Goal: Transaction & Acquisition: Obtain resource

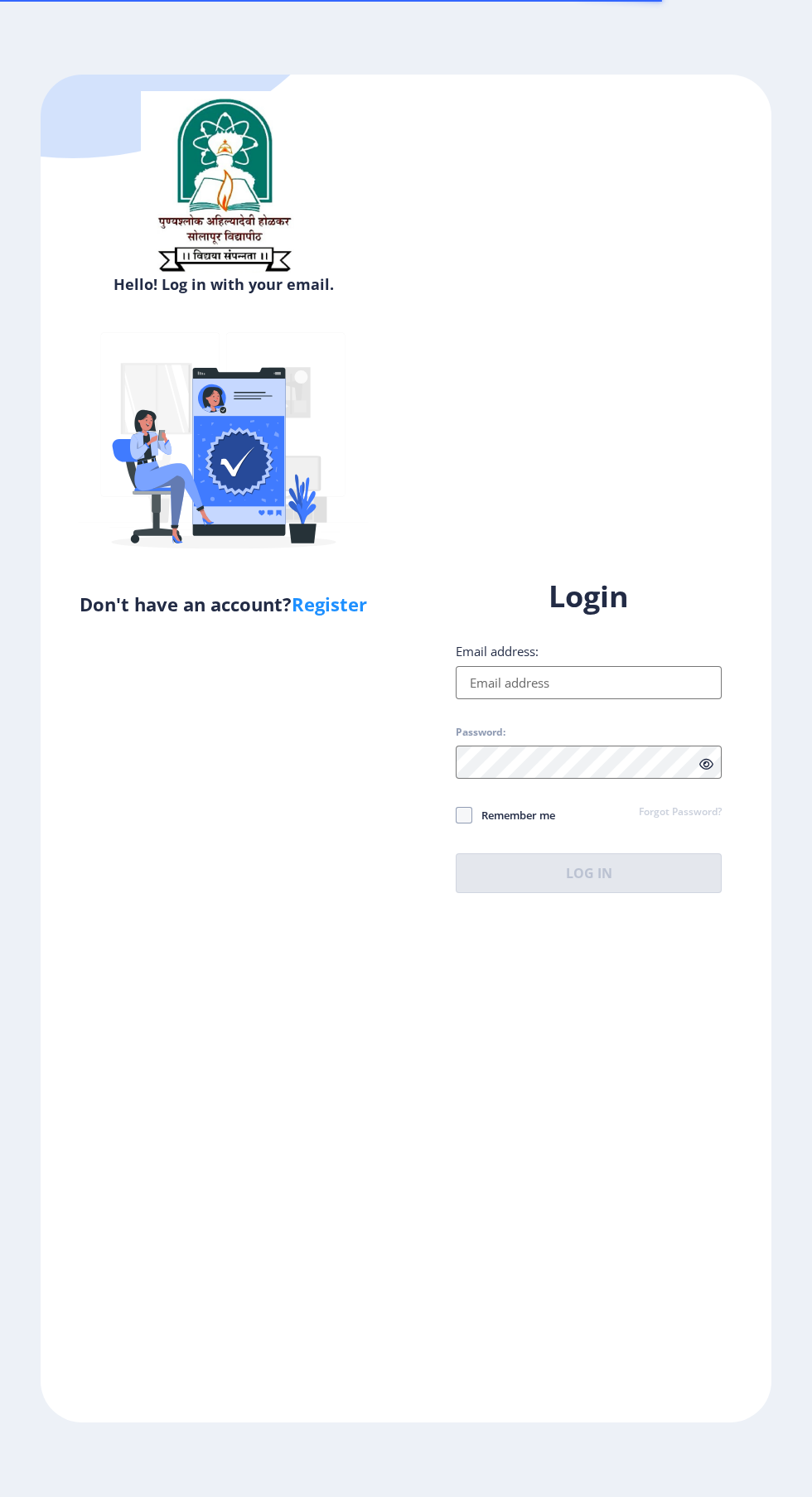
click at [628, 699] on input "Email address:" at bounding box center [588, 682] width 266 height 33
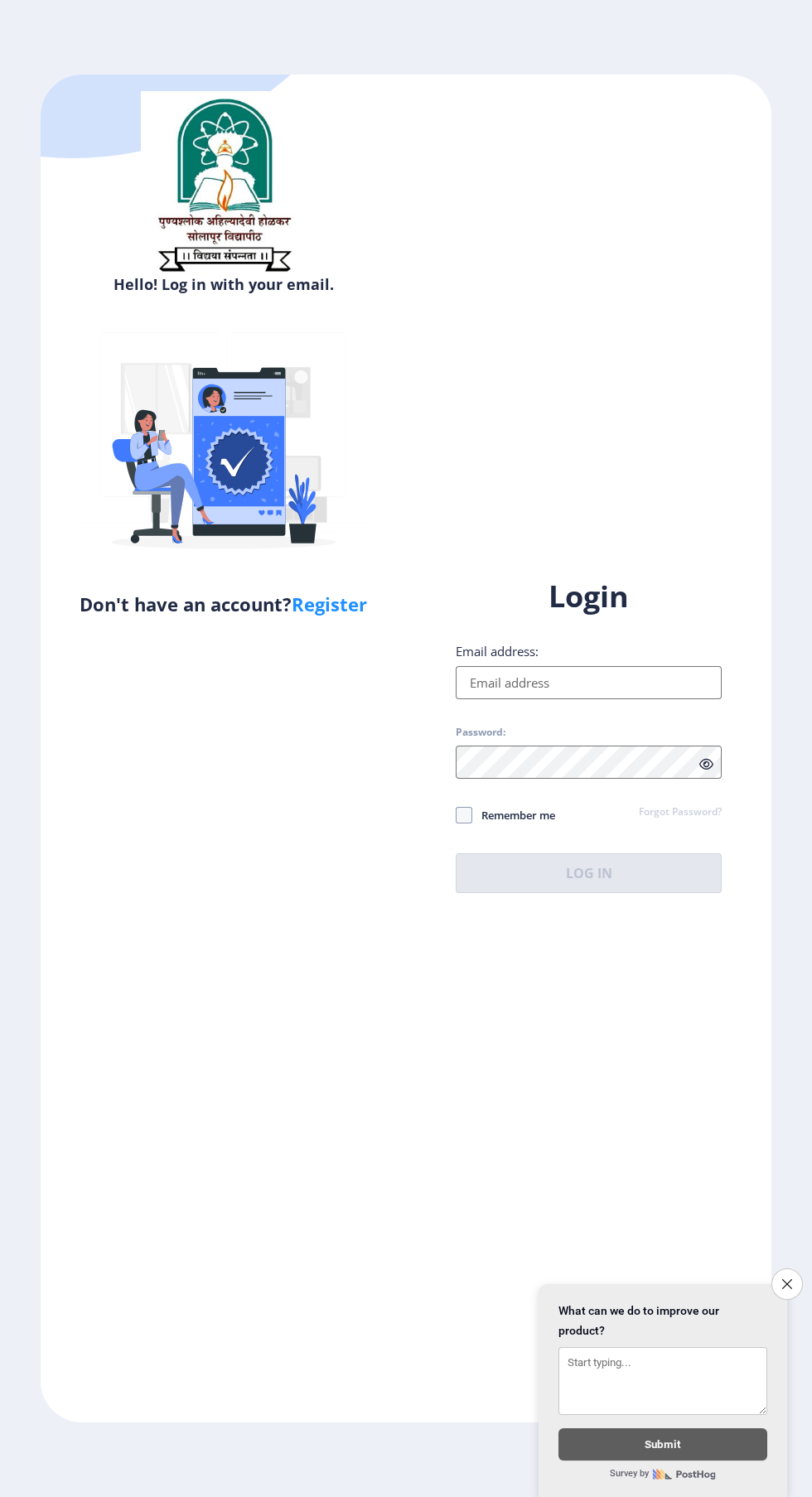
click at [605, 699] on input "Email address:" at bounding box center [588, 682] width 266 height 33
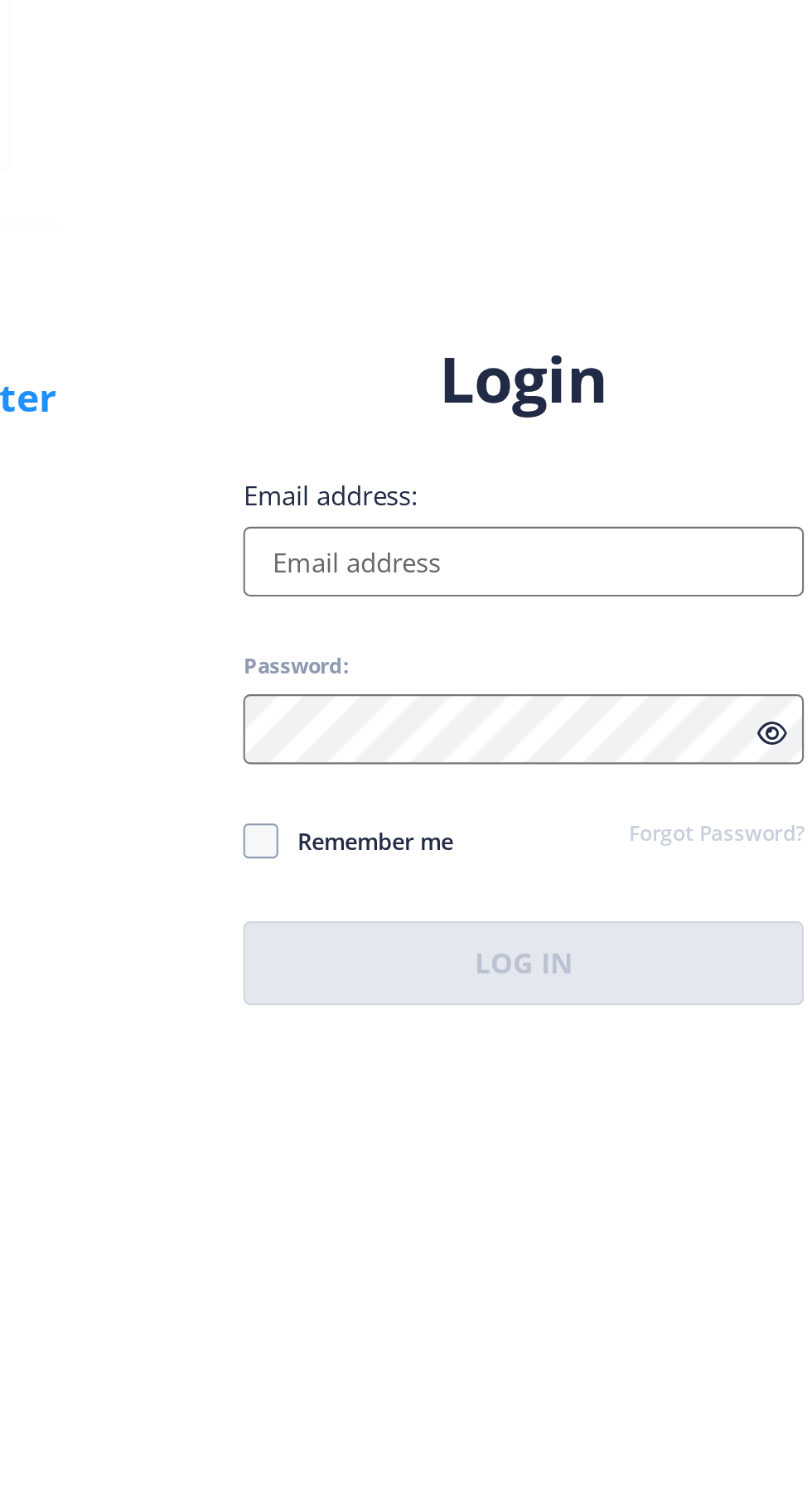
type input "[EMAIL_ADDRESS][DOMAIN_NAME]"
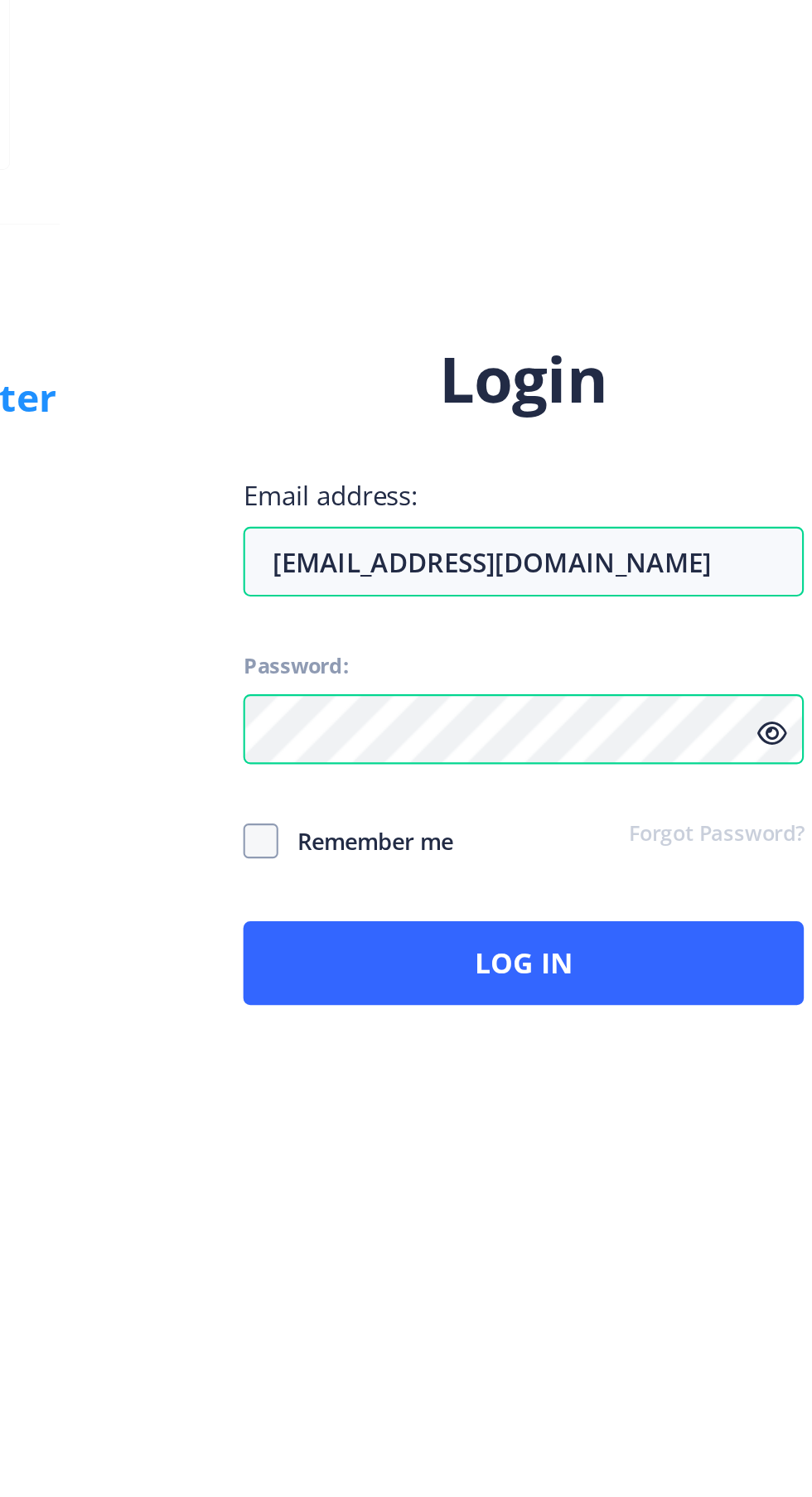
click at [455, 824] on span at bounding box center [463, 815] width 16 height 16
click at [455, 816] on input "Remember me" at bounding box center [455, 815] width 1 height 1
checkbox input "true"
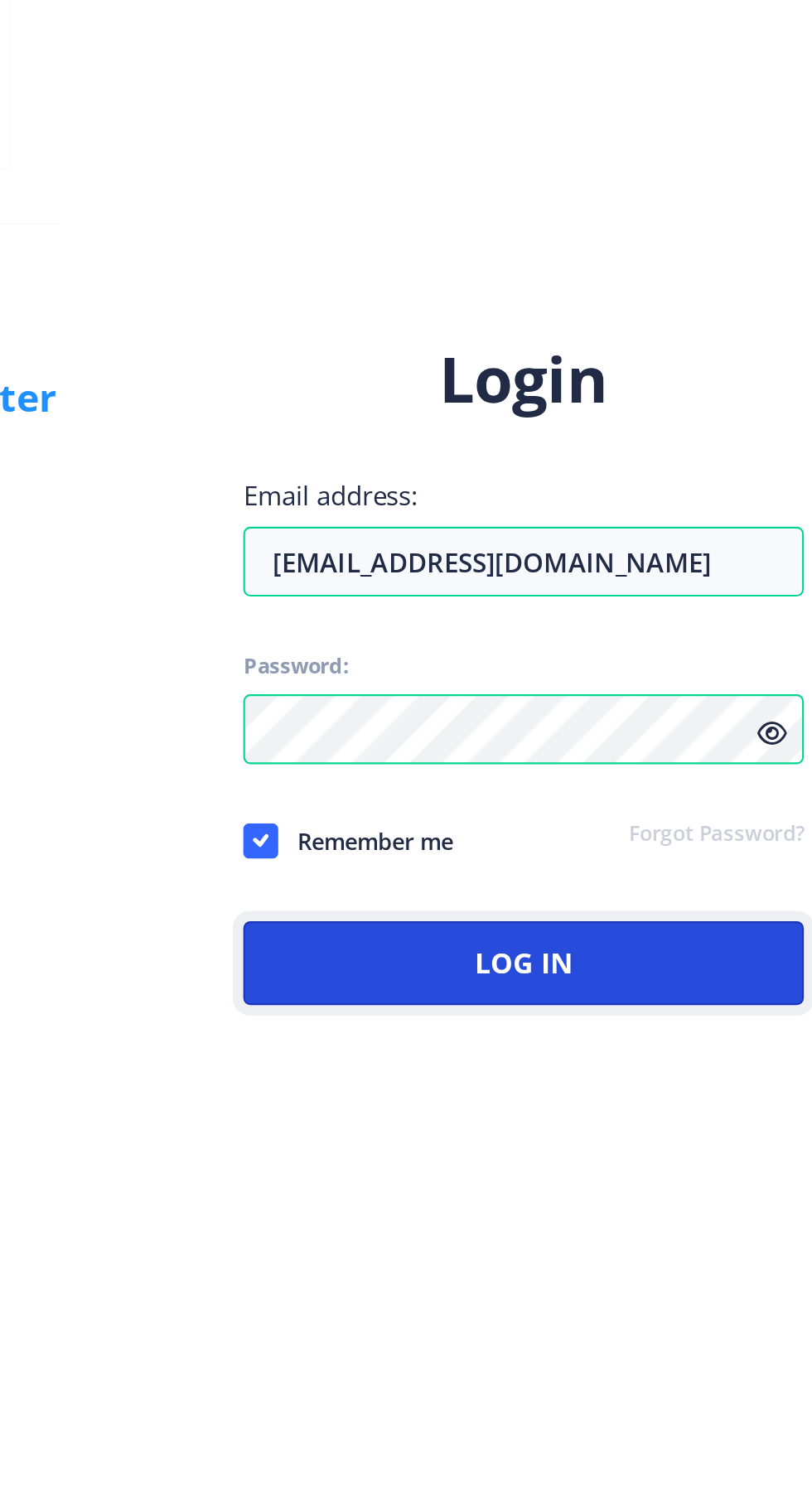
click at [612, 893] on button "Log In" at bounding box center [588, 873] width 266 height 40
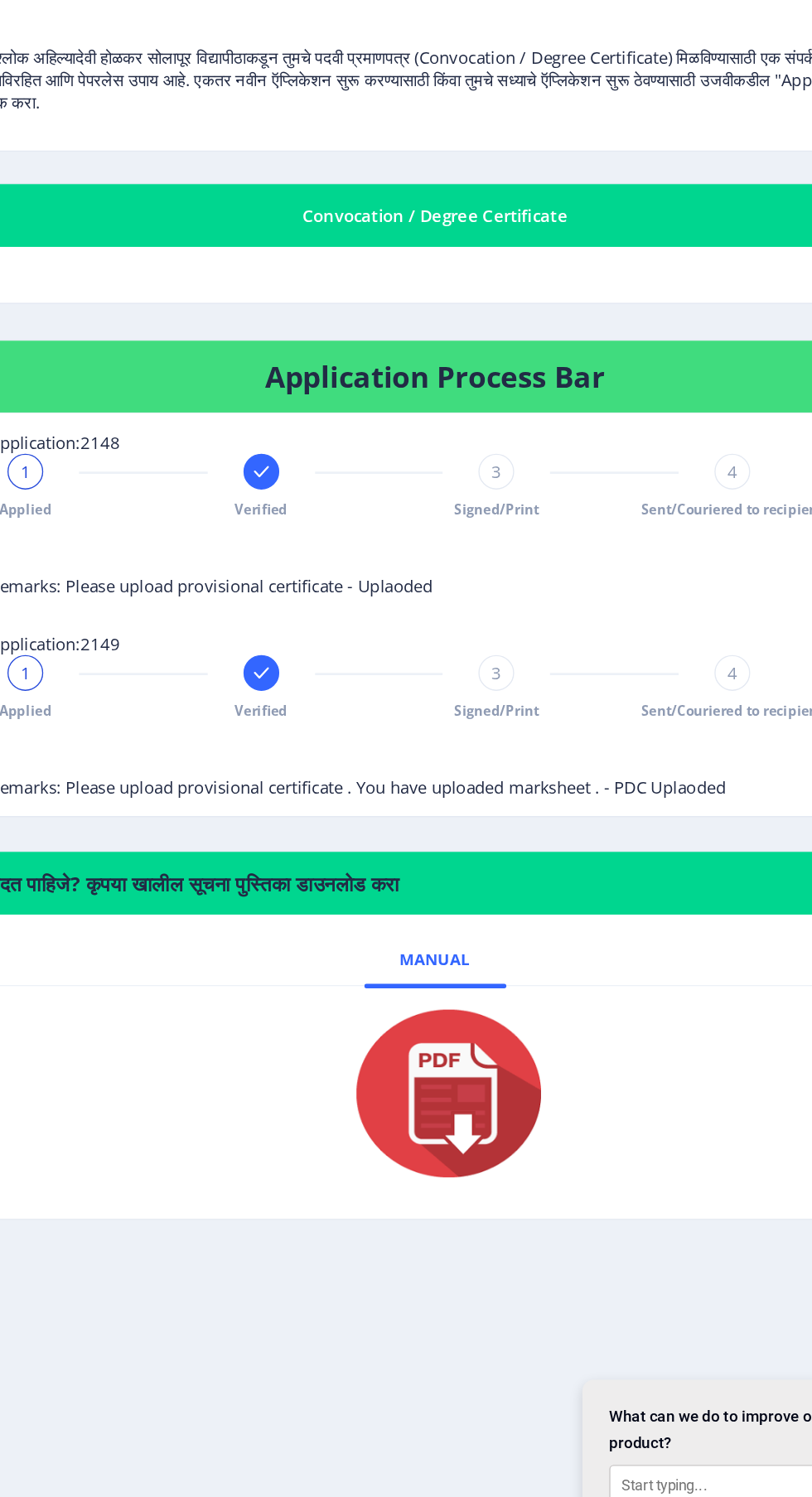
click at [474, 611] on span "3" at bounding box center [475, 611] width 7 height 16
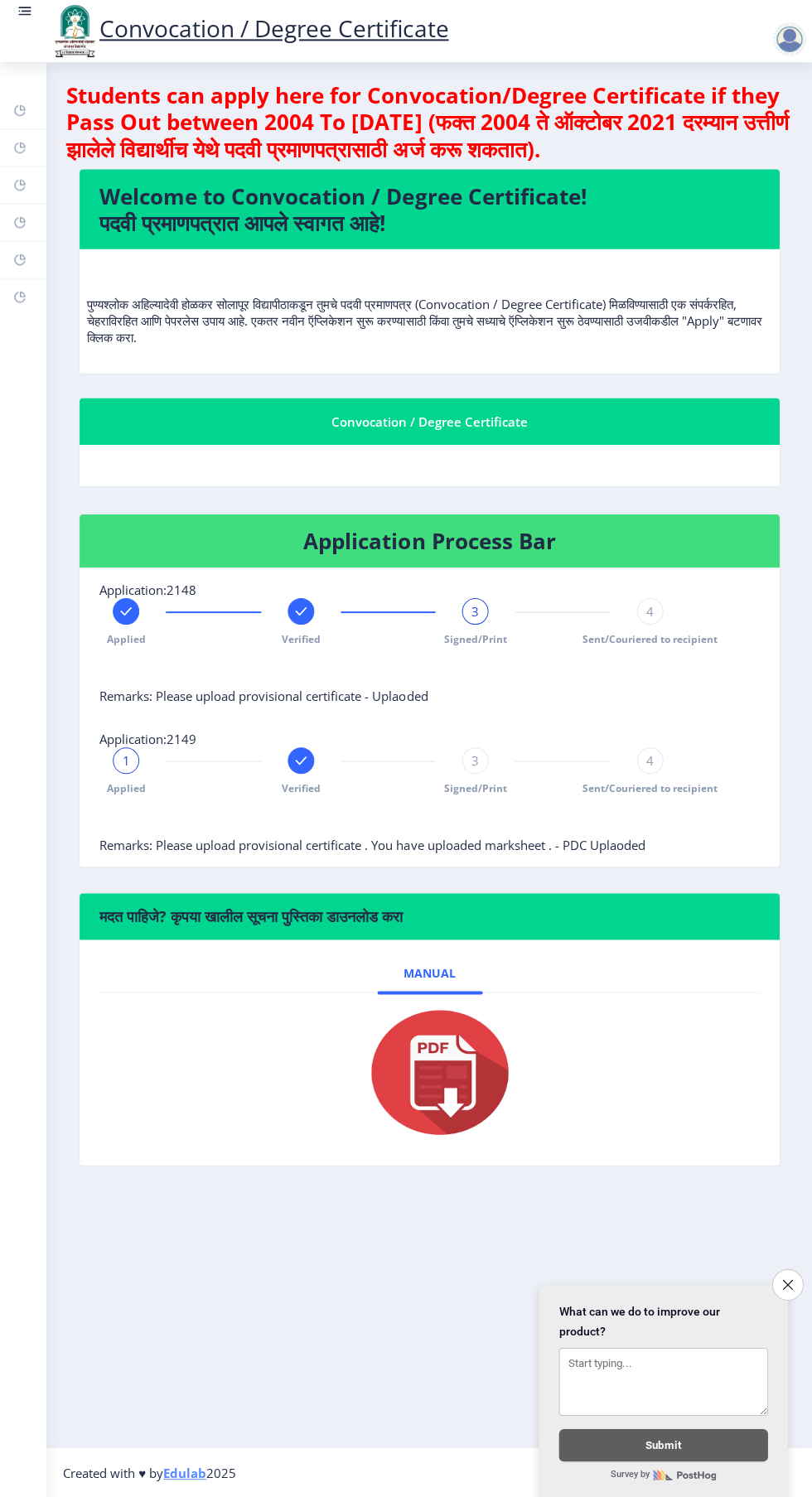
click at [52, 5] on img at bounding box center [74, 31] width 49 height 57
click at [25, 12] on rect at bounding box center [26, 12] width 10 height 2
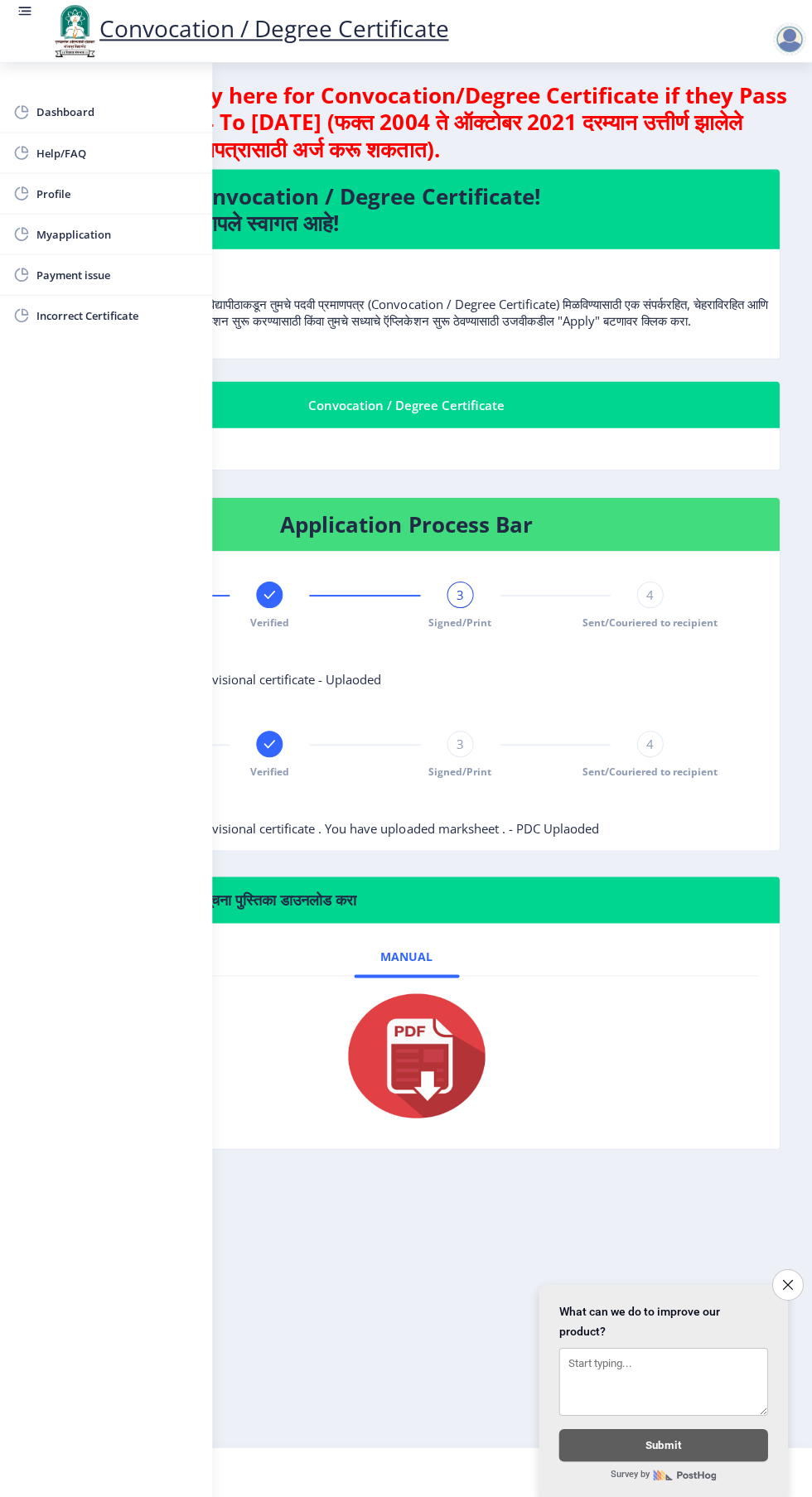
click at [91, 233] on span "Myapplication" at bounding box center [118, 235] width 163 height 20
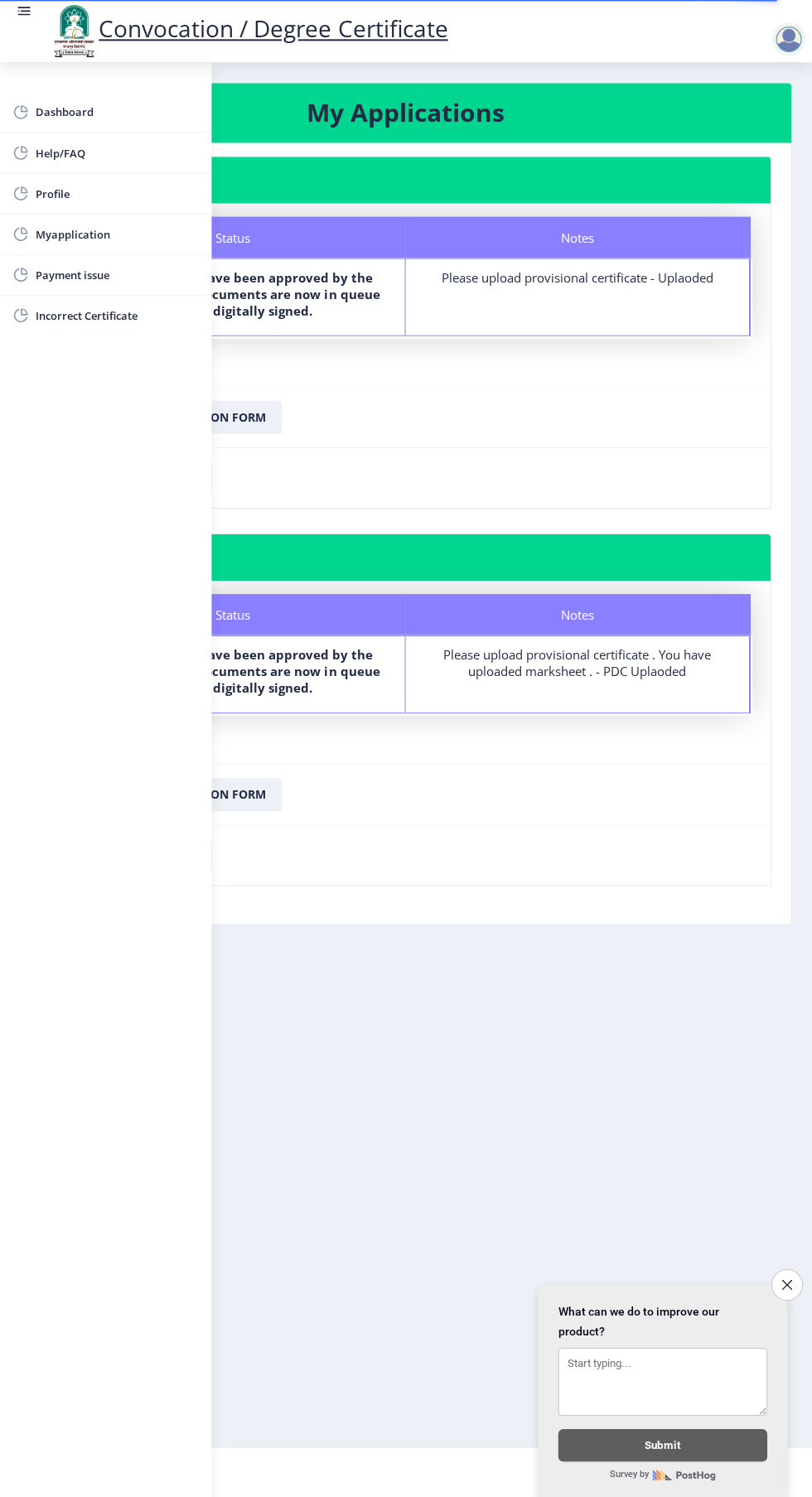
click at [26, 15] on rect at bounding box center [25, 16] width 13 height 2
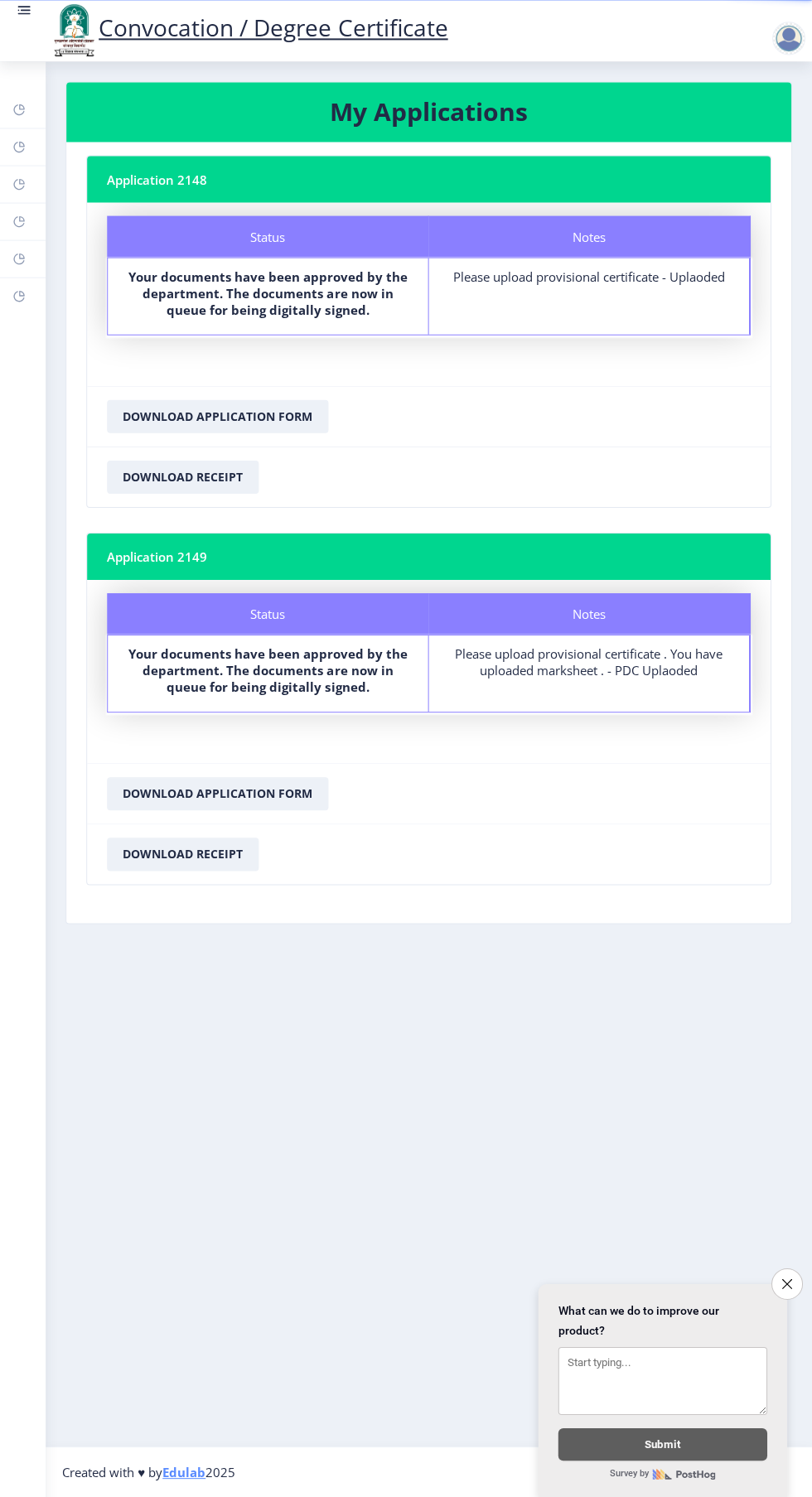
click at [785, 1289] on icon "Close survey" at bounding box center [786, 1284] width 10 height 10
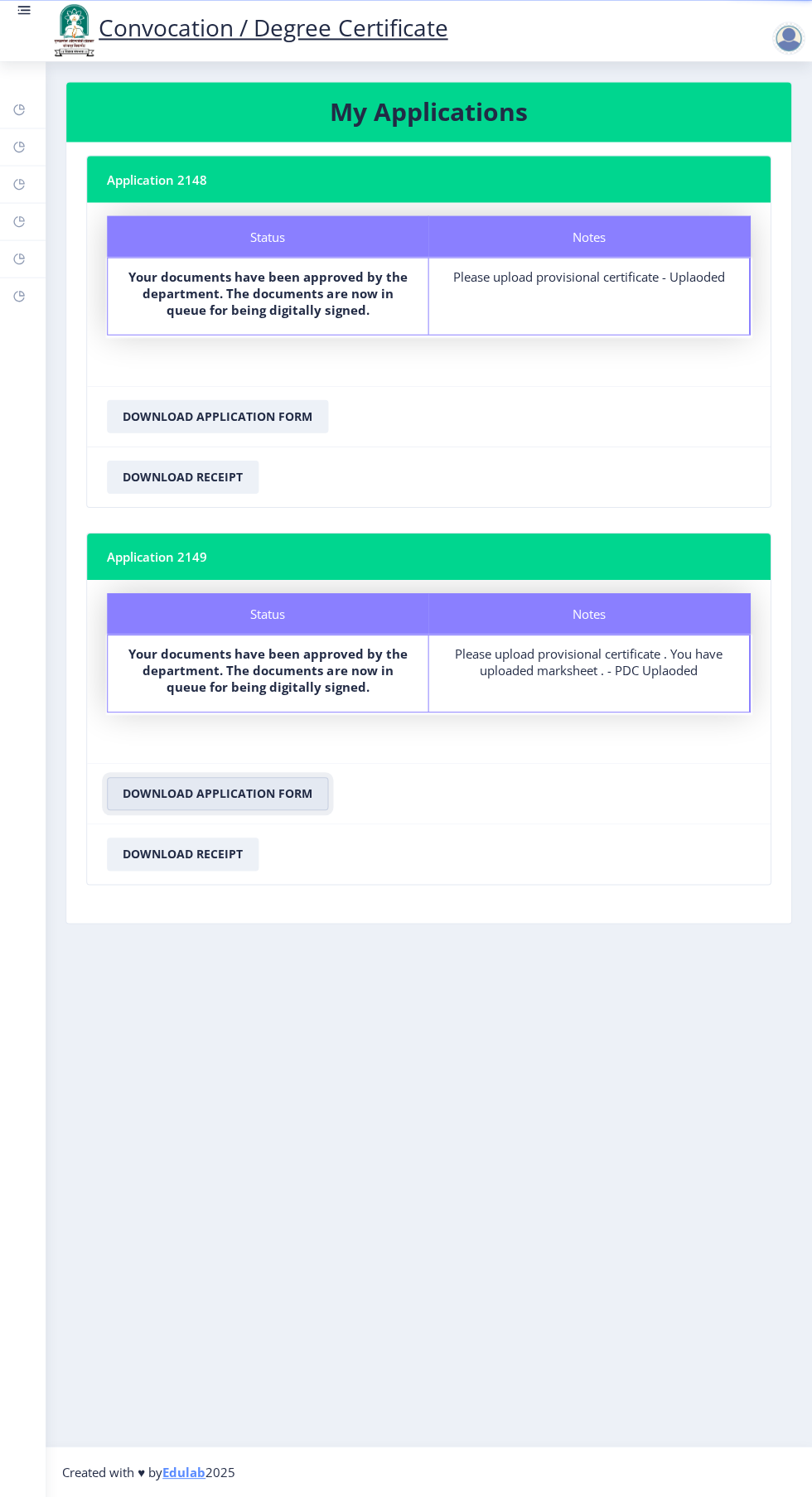
click at [280, 793] on button "Download Application Form" at bounding box center [218, 794] width 221 height 33
